Goal: Check status: Check status

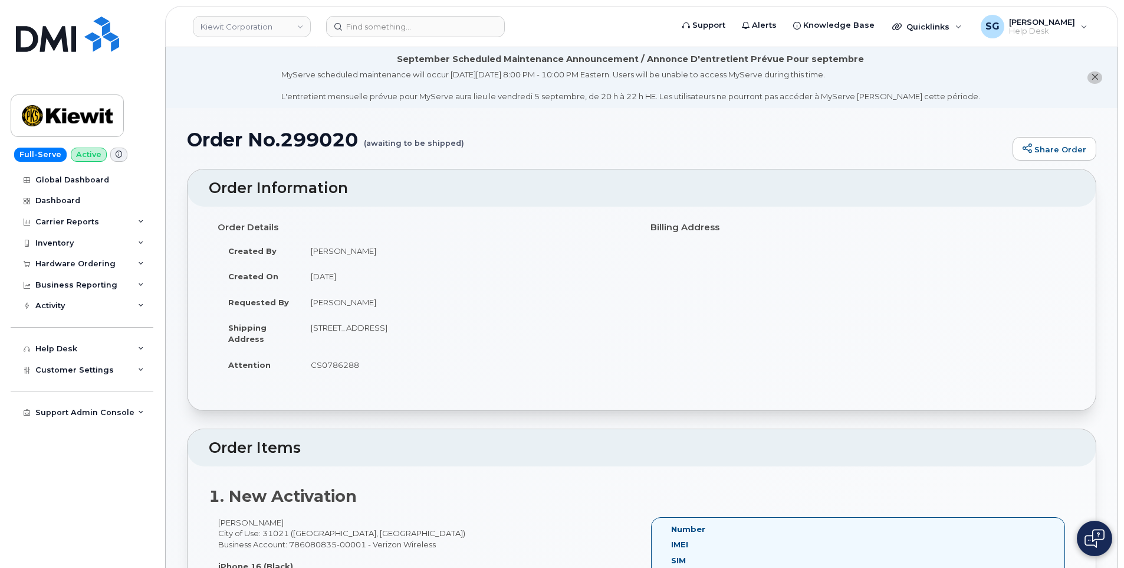
scroll to position [177, 0]
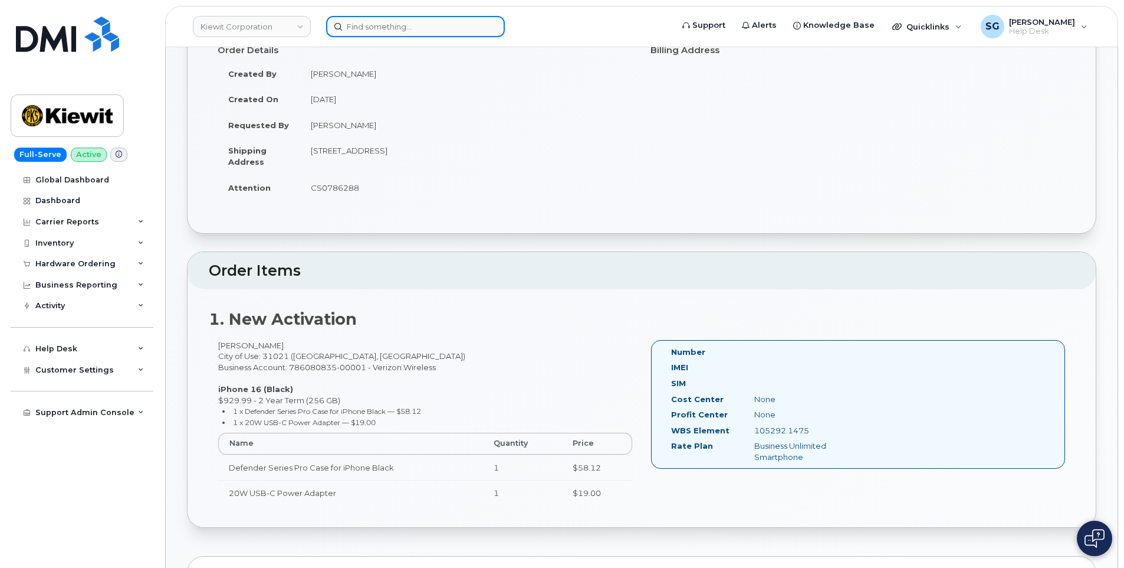
click at [345, 25] on input at bounding box center [415, 26] width 179 height 21
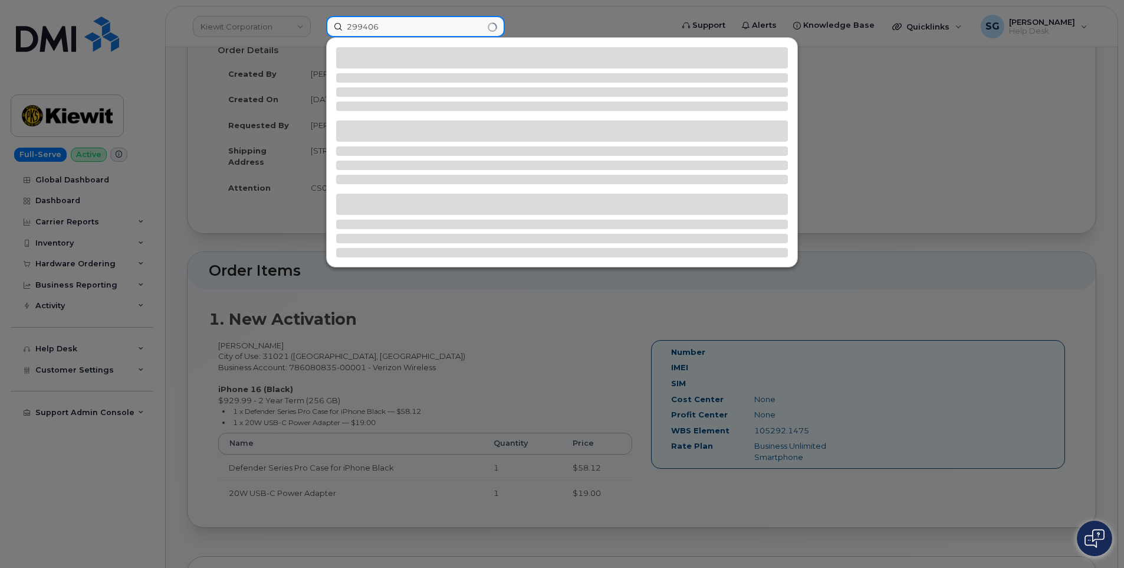
type input "299406"
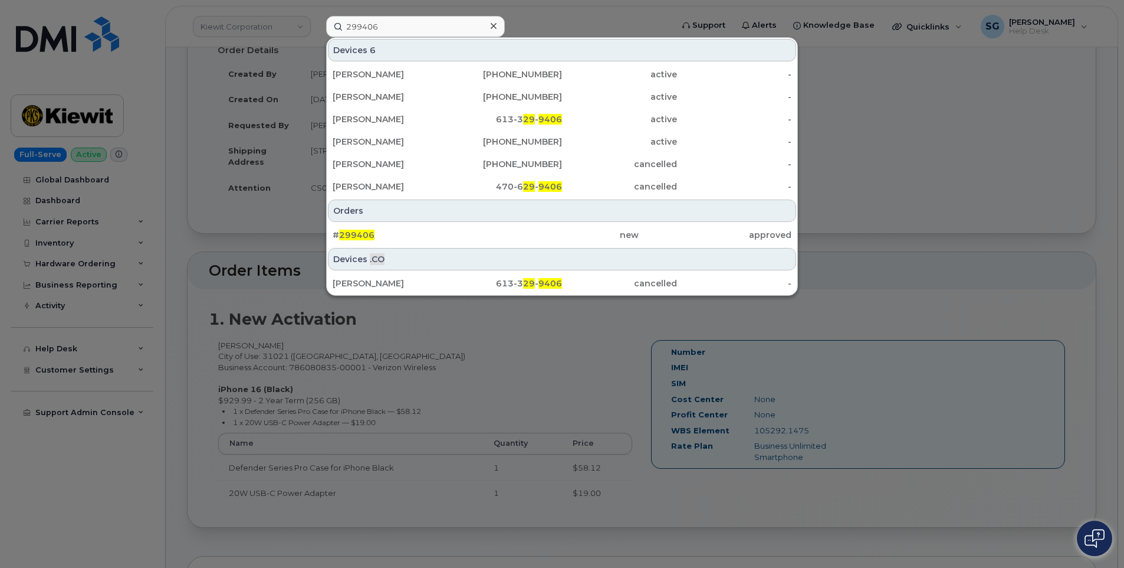
click at [635, 233] on div "new" at bounding box center [562, 235] width 153 height 12
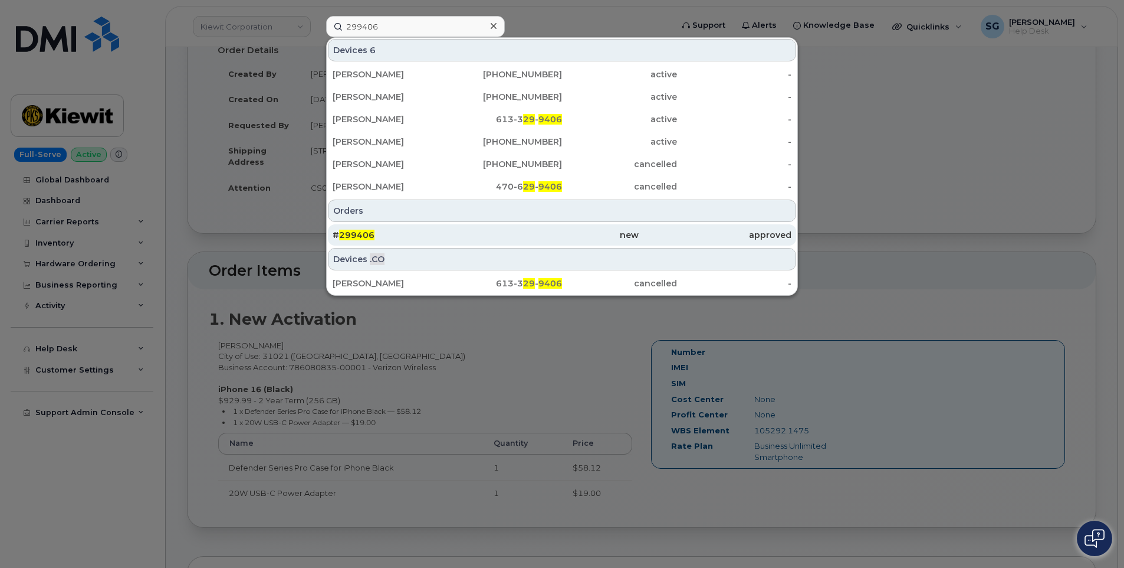
click at [639, 241] on div "new" at bounding box center [715, 234] width 153 height 21
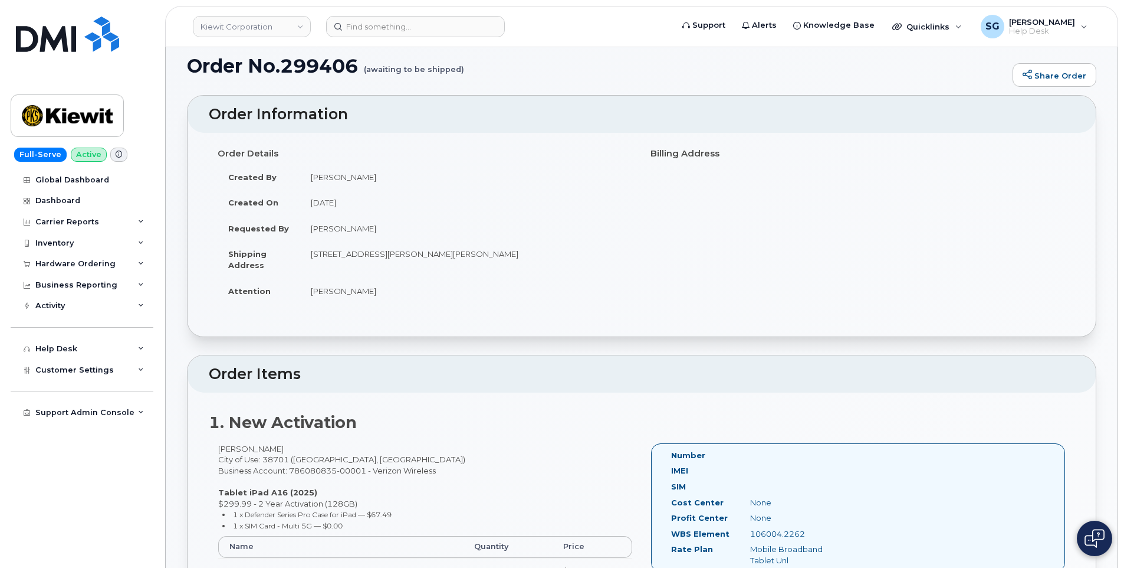
scroll to position [177, 0]
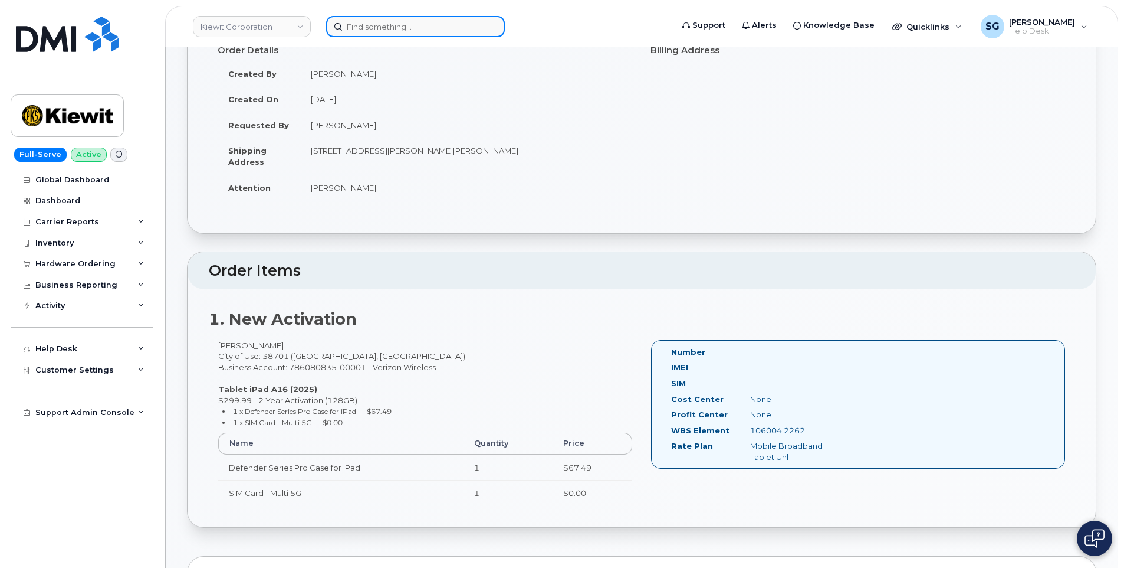
click at [381, 22] on input at bounding box center [415, 26] width 179 height 21
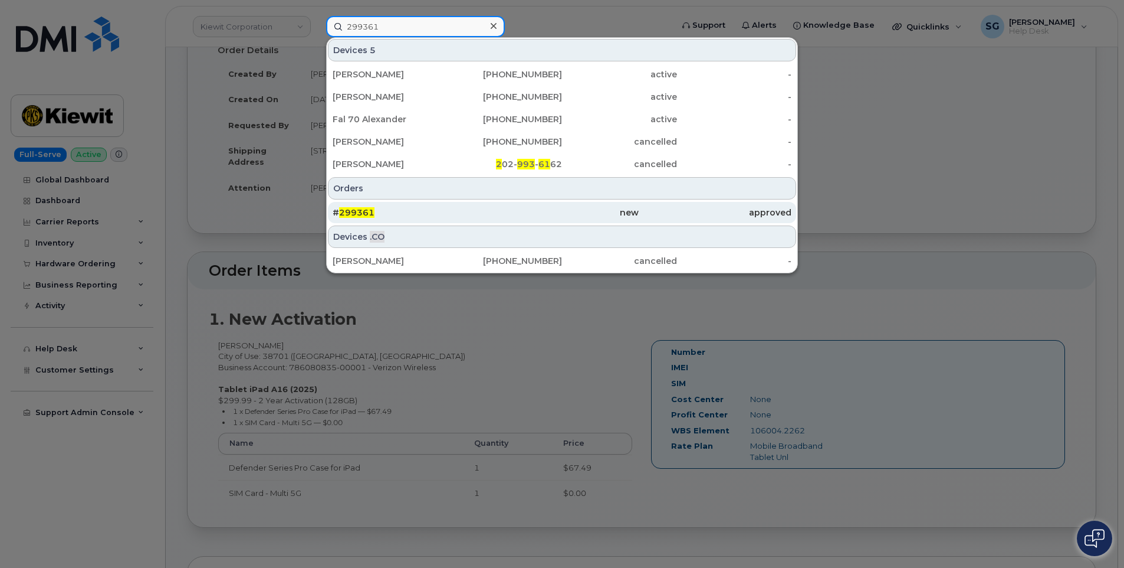
type input "299361"
click at [486, 205] on div "# 299361" at bounding box center [562, 212] width 153 height 21
click at [575, 208] on div "new" at bounding box center [562, 212] width 153 height 12
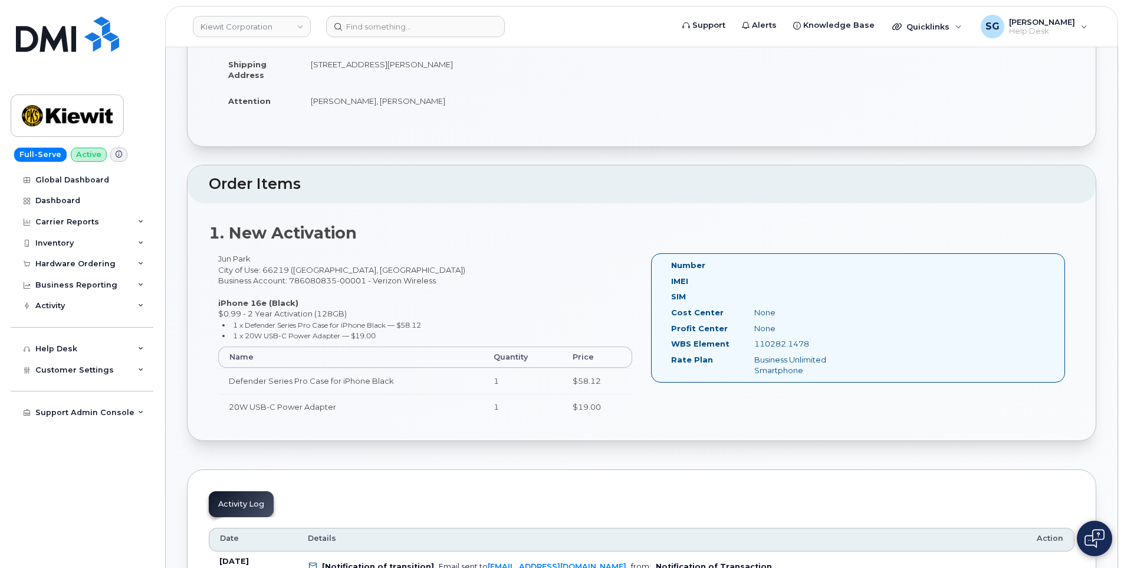
scroll to position [297, 0]
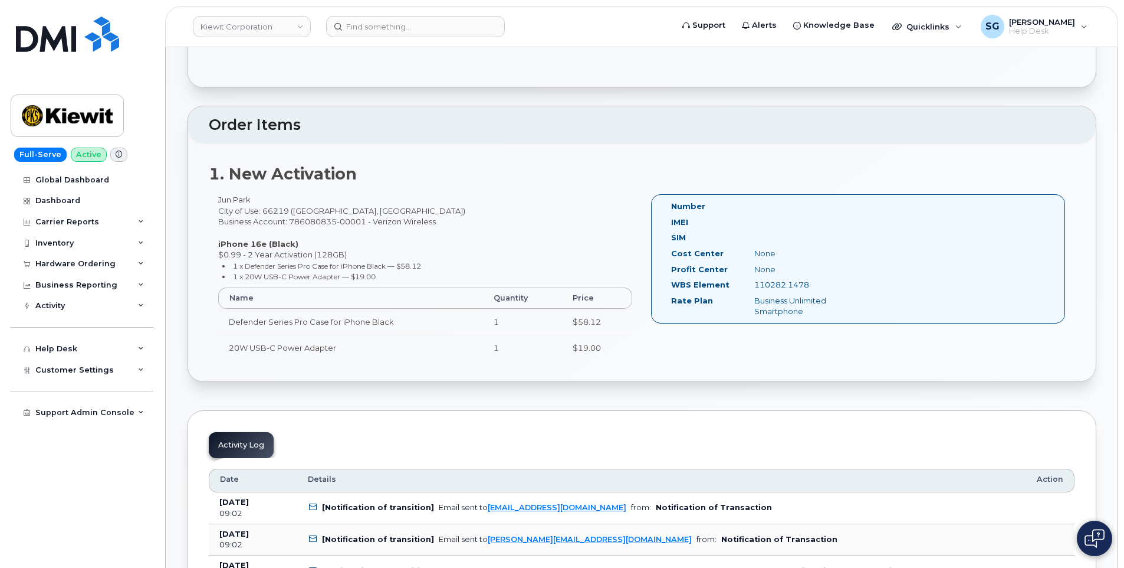
drag, startPoint x: 300, startPoint y: 65, endPoint x: 306, endPoint y: 62, distance: 6.1
click at [365, 24] on input at bounding box center [415, 26] width 179 height 21
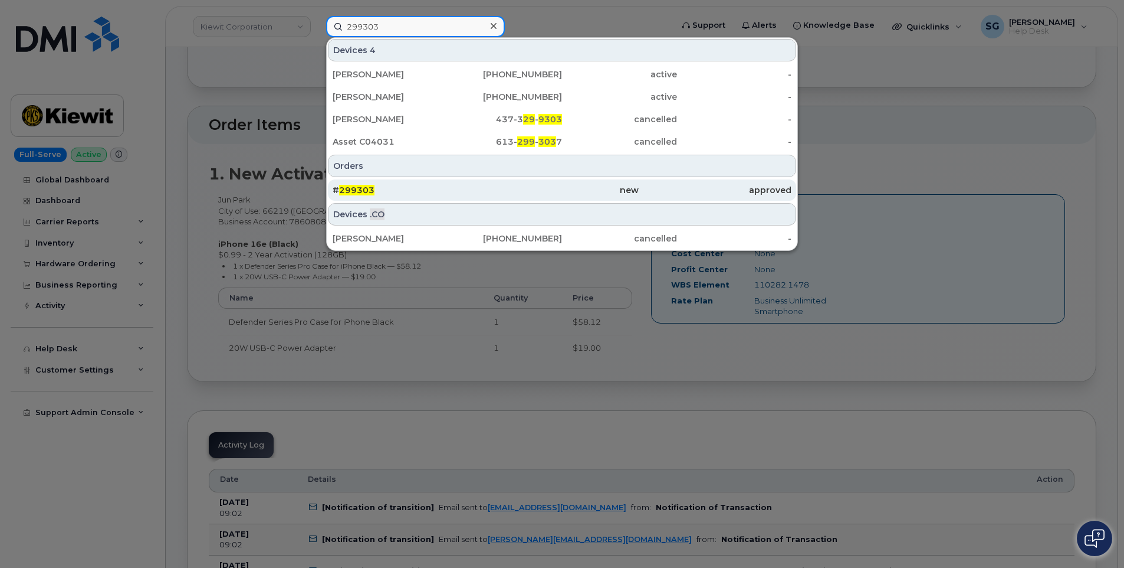
type input "299303"
click at [468, 189] on div "# 299303" at bounding box center [409, 190] width 153 height 12
